Goal: Information Seeking & Learning: Check status

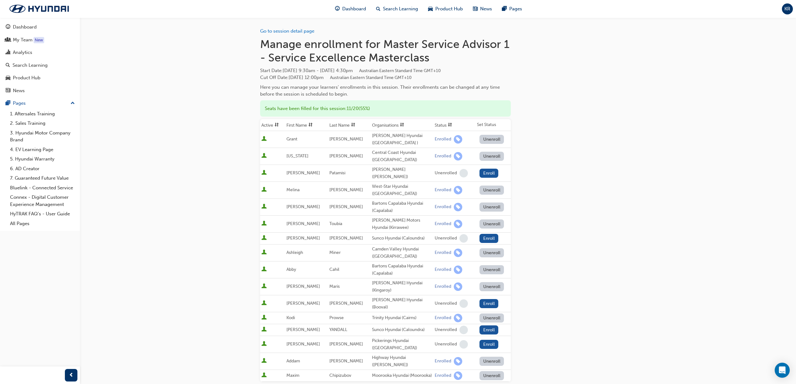
scroll to position [128, 0]
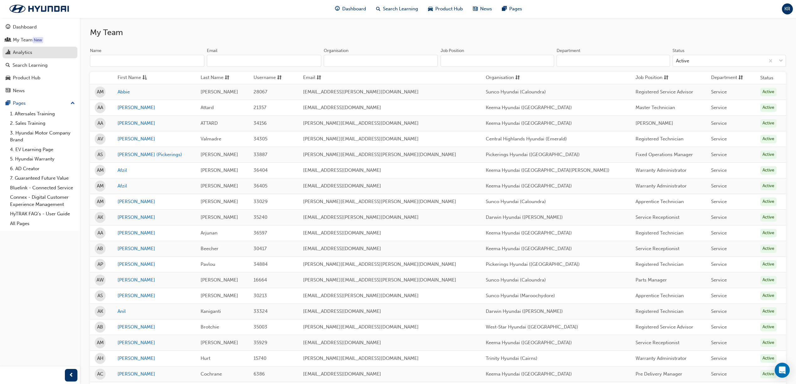
click at [47, 47] on link "Analytics" at bounding box center [40, 53] width 75 height 12
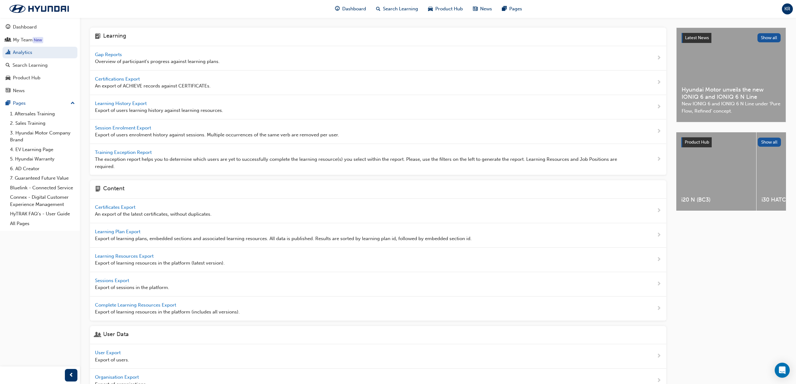
click at [107, 52] on span "Gap Reports" at bounding box center [109, 55] width 28 height 6
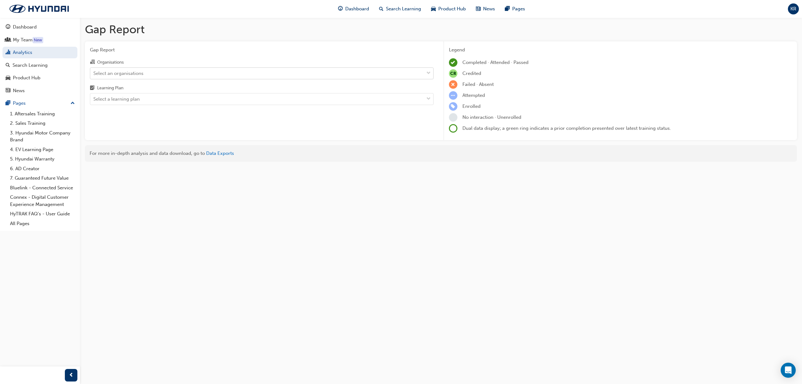
click at [112, 77] on div "Select an organisations" at bounding box center [257, 73] width 334 height 11
click at [94, 75] on input "Organisations Select an organisations" at bounding box center [93, 72] width 1 height 5
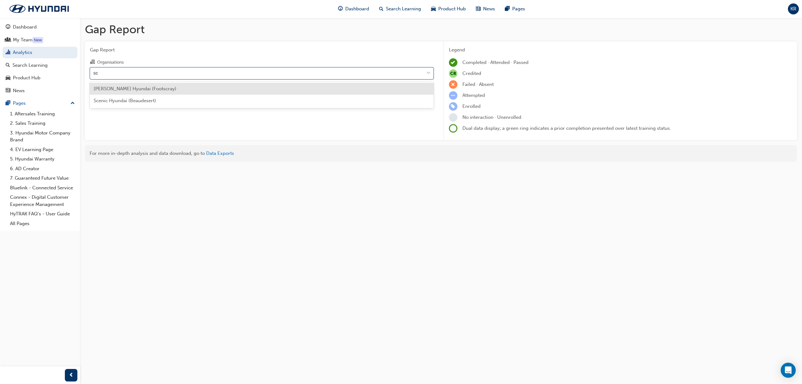
type input "sce"
drag, startPoint x: 116, startPoint y: 84, endPoint x: 117, endPoint y: 91, distance: 7.3
click at [116, 85] on div "Scenic Hyundai (Beaudesert)" at bounding box center [262, 89] width 344 height 12
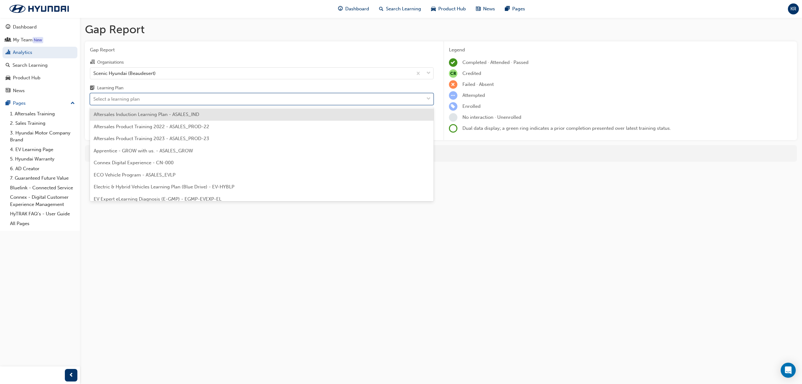
click at [117, 98] on div "Select a learning plan" at bounding box center [116, 99] width 46 height 7
click at [94, 98] on input "Learning Plan option Aftersales Induction Learning Plan - ASALES_IND focused, 1…" at bounding box center [93, 98] width 1 height 5
type input "man"
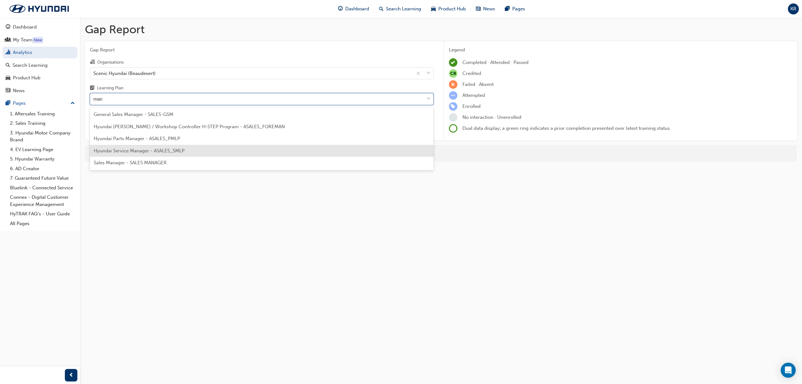
click at [142, 146] on div "Hyundai Service Manager - ASALES_SMLP" at bounding box center [262, 151] width 344 height 12
